Goal: Task Accomplishment & Management: Manage account settings

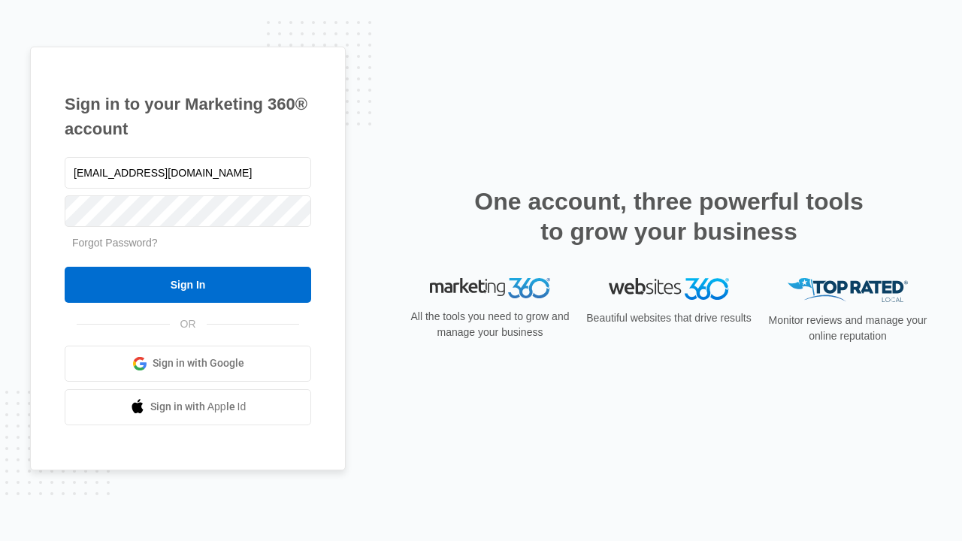
type input "[EMAIL_ADDRESS][DOMAIN_NAME]"
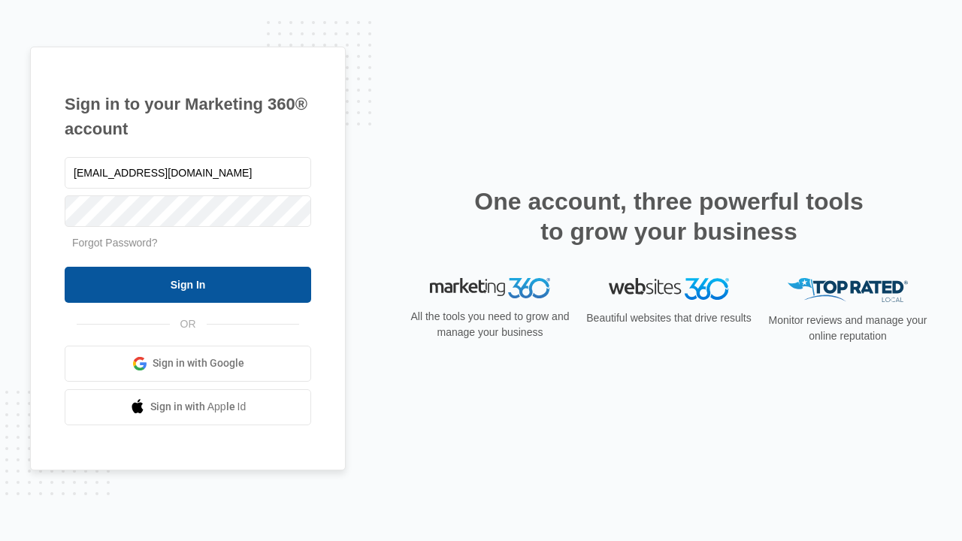
click at [188, 284] on input "Sign In" at bounding box center [188, 285] width 246 height 36
